Goal: Complete application form

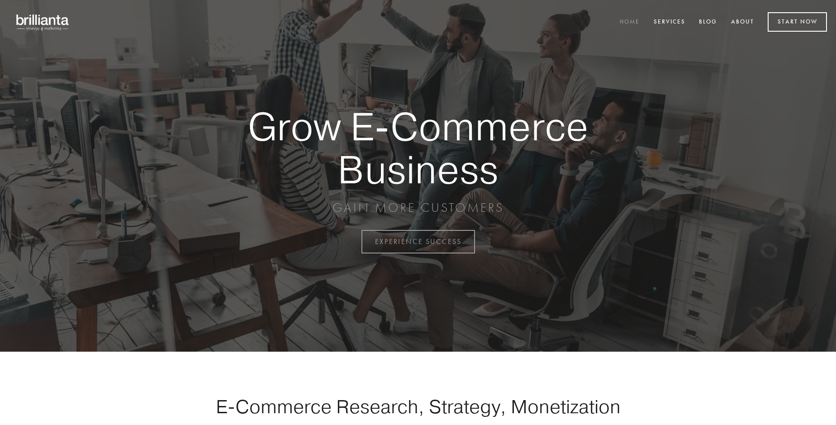
scroll to position [2373, 0]
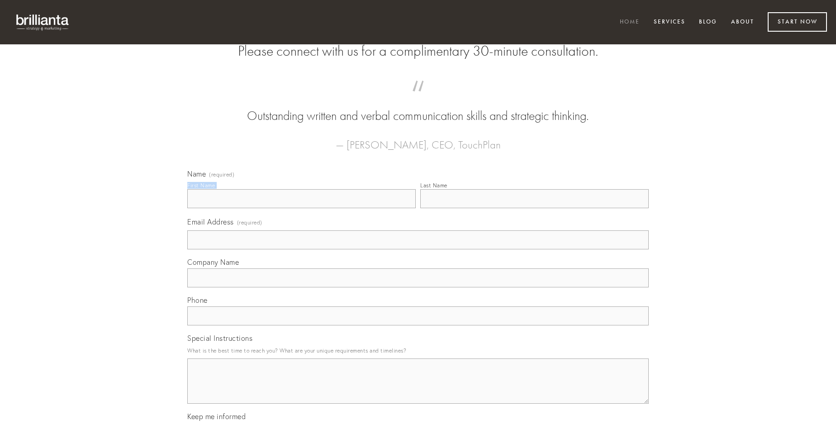
type input "[PERSON_NAME]"
click at [535, 208] on input "Last Name" at bounding box center [534, 198] width 229 height 19
type input "[PERSON_NAME]"
click at [418, 249] on input "Email Address (required)" at bounding box center [418, 239] width 462 height 19
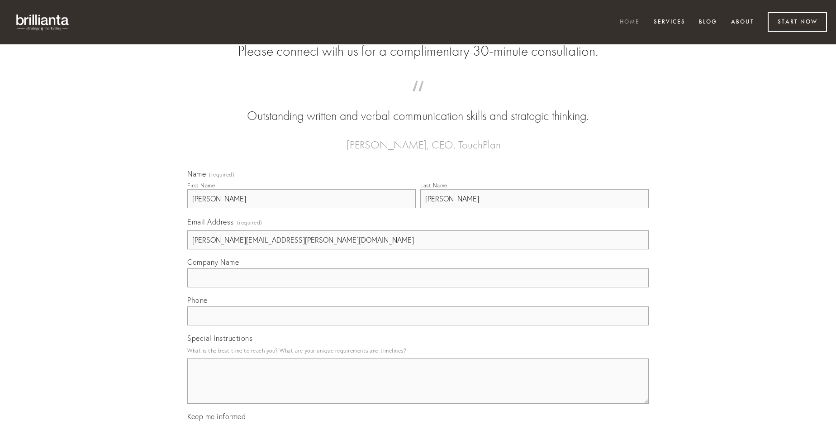
type input "[PERSON_NAME][EMAIL_ADDRESS][PERSON_NAME][DOMAIN_NAME]"
click at [418, 287] on input "Company Name" at bounding box center [418, 277] width 462 height 19
type input "vitium"
click at [418, 325] on input "text" at bounding box center [418, 315] width 462 height 19
click at [418, 389] on textarea "Special Instructions" at bounding box center [418, 380] width 462 height 45
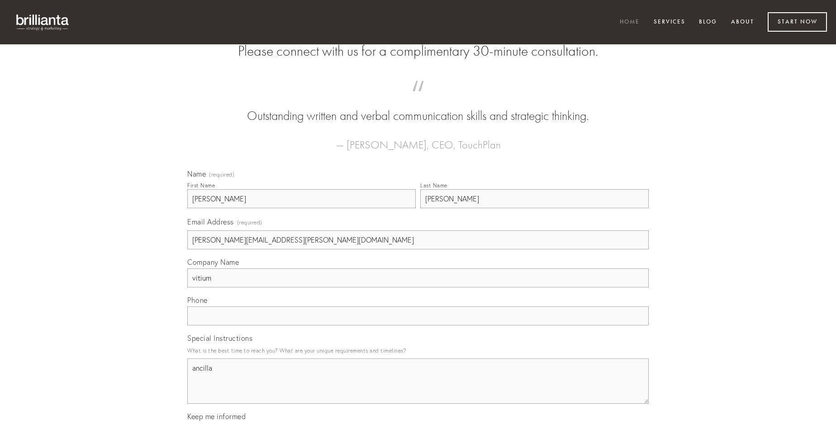
type textarea "ancilla"
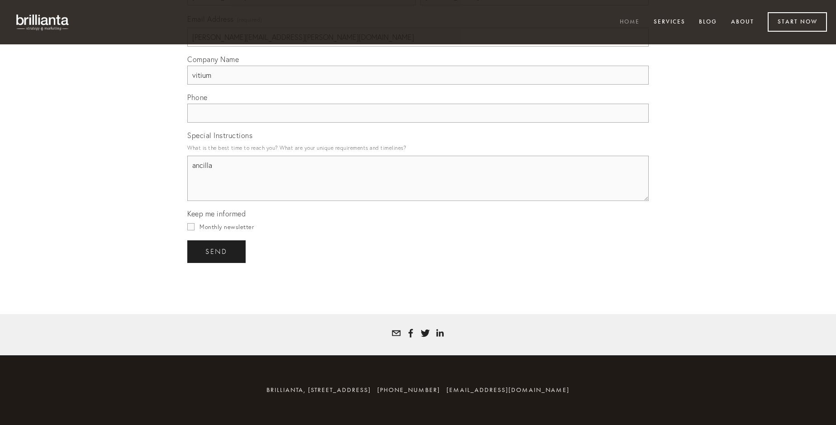
click at [217, 251] on span "send" at bounding box center [216, 252] width 22 height 8
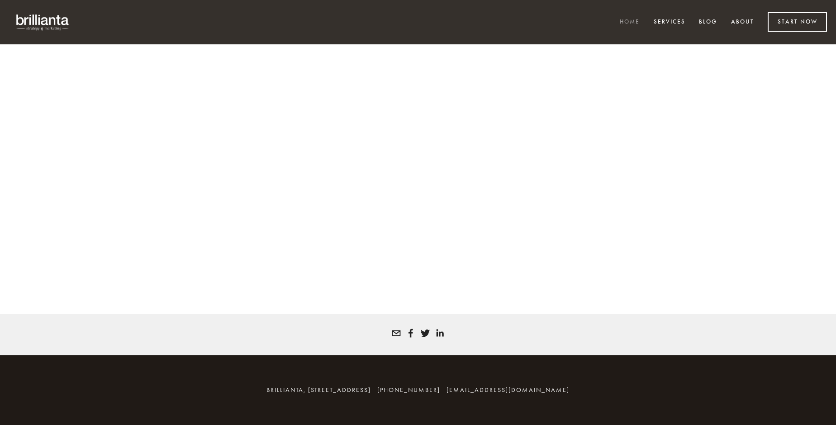
scroll to position [2360, 0]
